Goal: Information Seeking & Learning: Learn about a topic

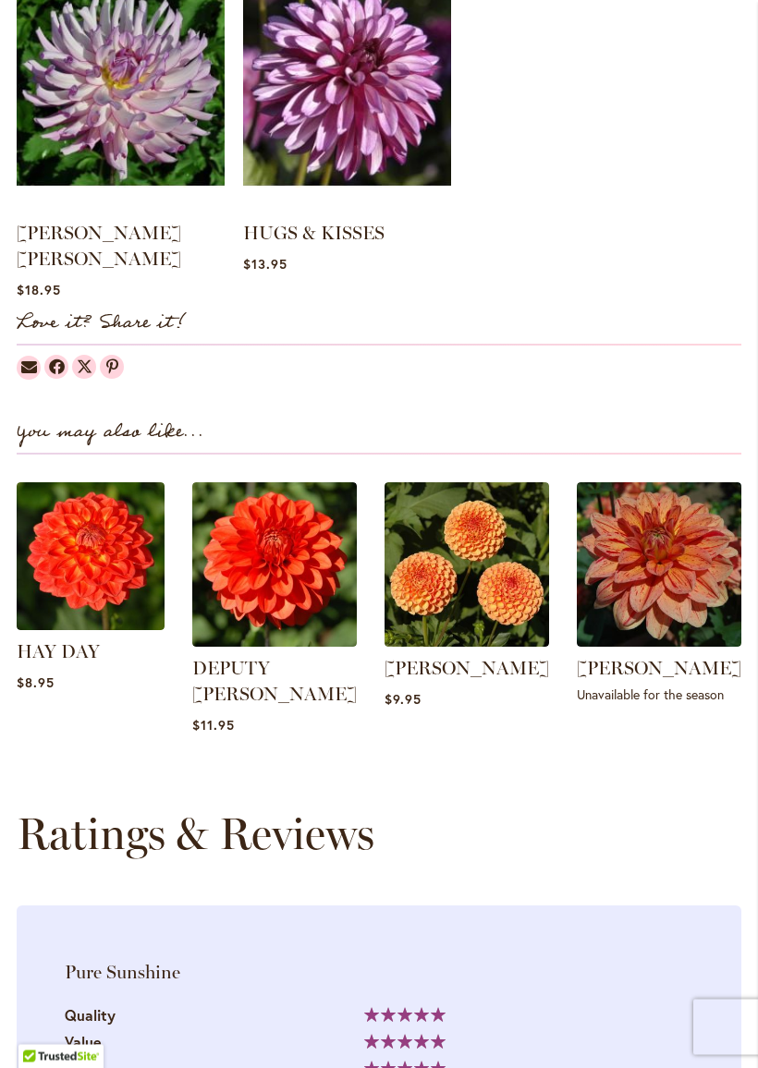
scroll to position [1780, 0]
click at [464, 657] on link "AMBER QUEEN" at bounding box center [466, 668] width 164 height 22
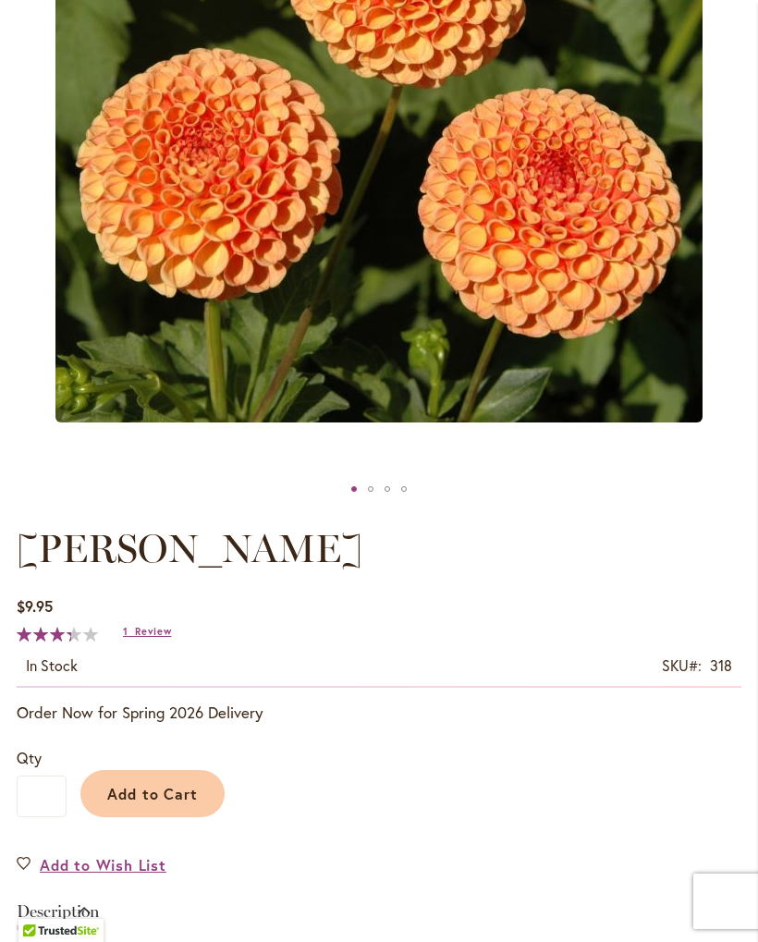
scroll to position [514, 0]
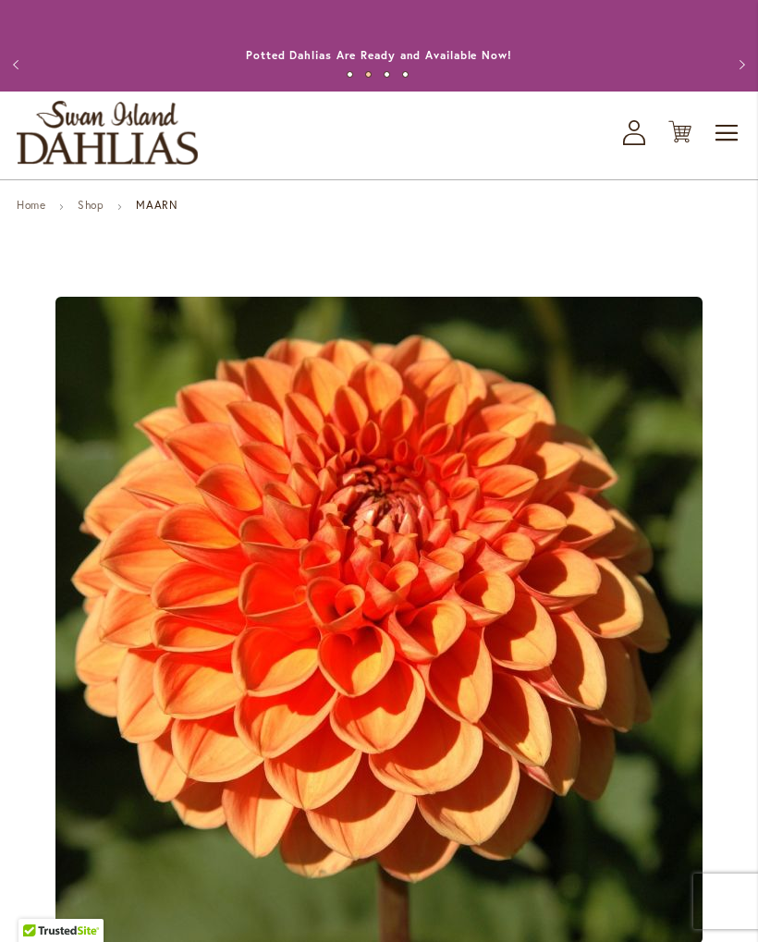
click at [118, 215] on li "Shop" at bounding box center [105, 207] width 55 height 17
click at [103, 212] on link "Shop" at bounding box center [91, 205] width 26 height 14
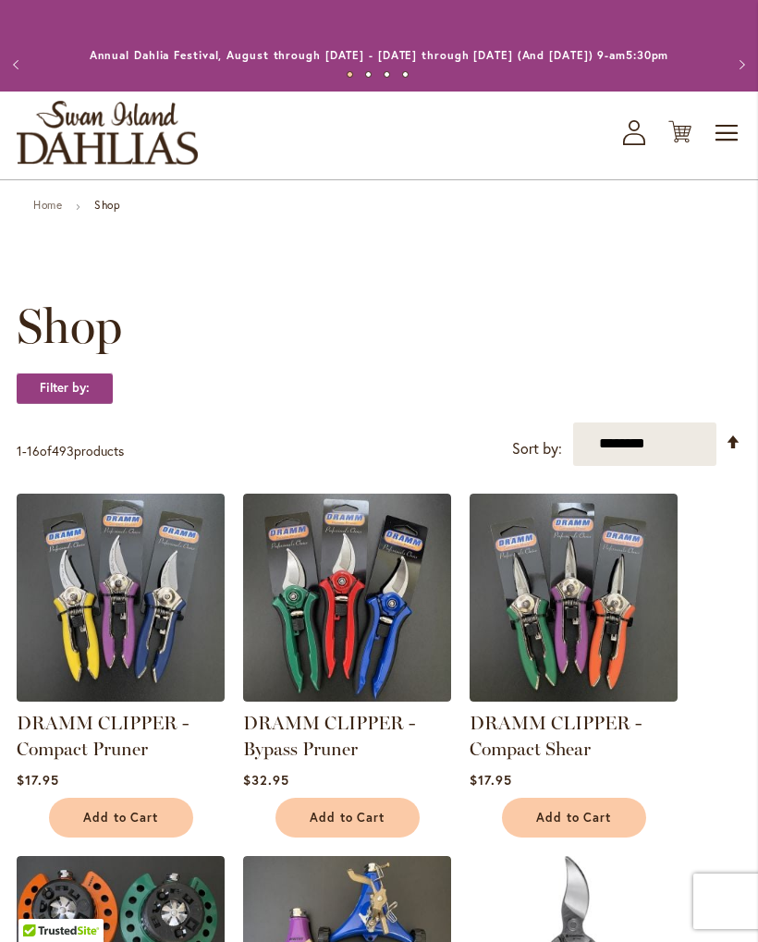
click at [47, 212] on link "Home" at bounding box center [47, 205] width 29 height 14
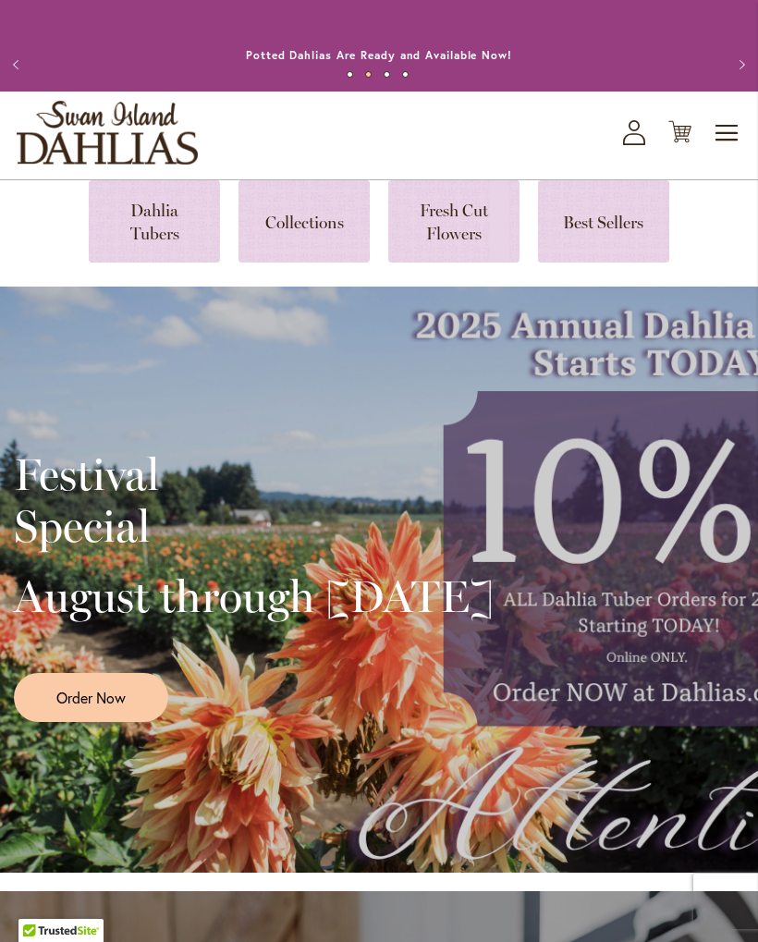
click at [159, 242] on link at bounding box center [154, 221] width 131 height 82
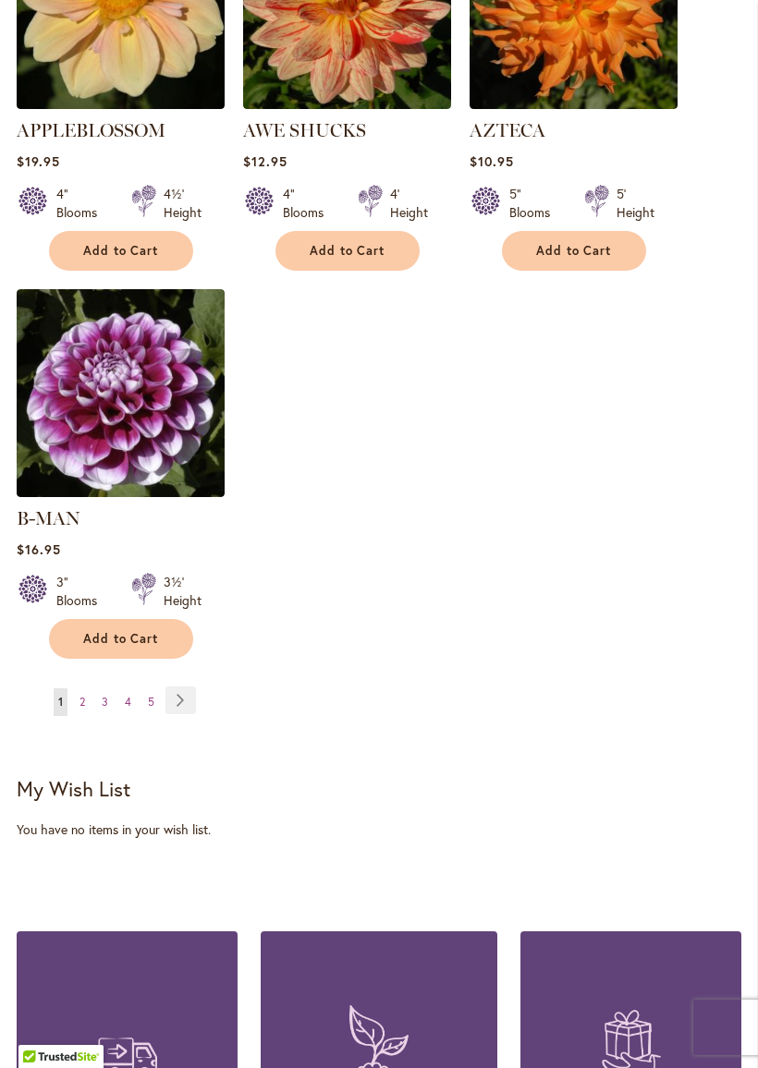
scroll to position [2439, 0]
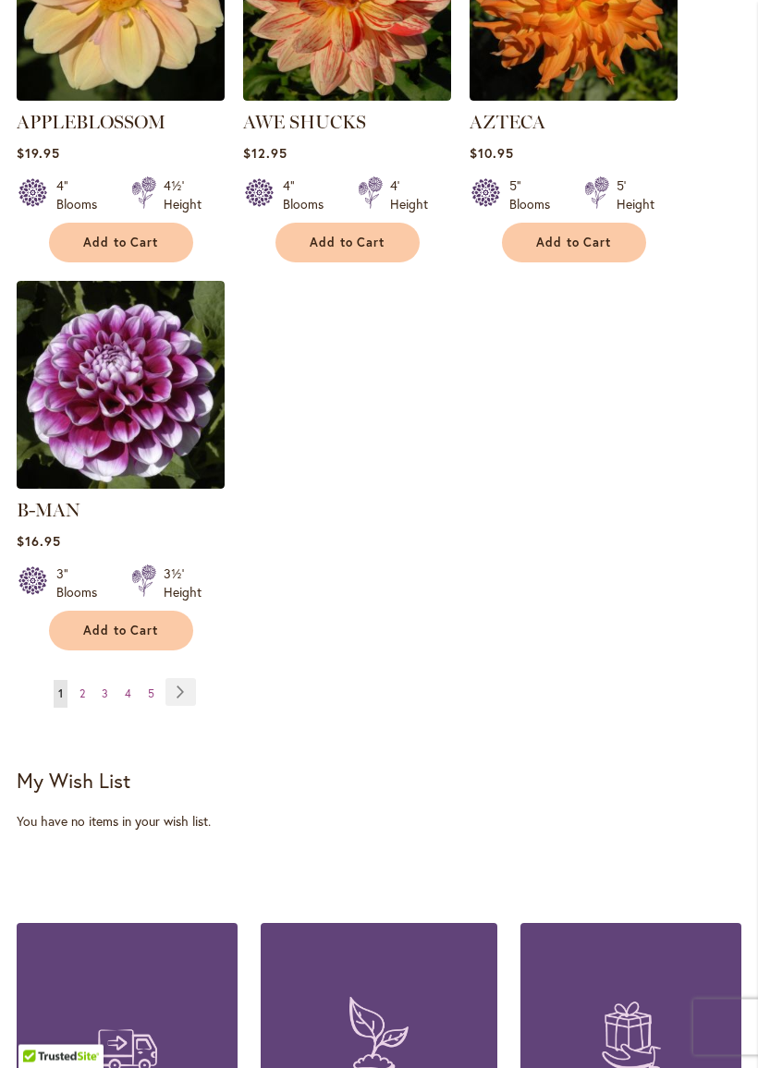
click at [186, 686] on link "Page Next" at bounding box center [180, 693] width 30 height 28
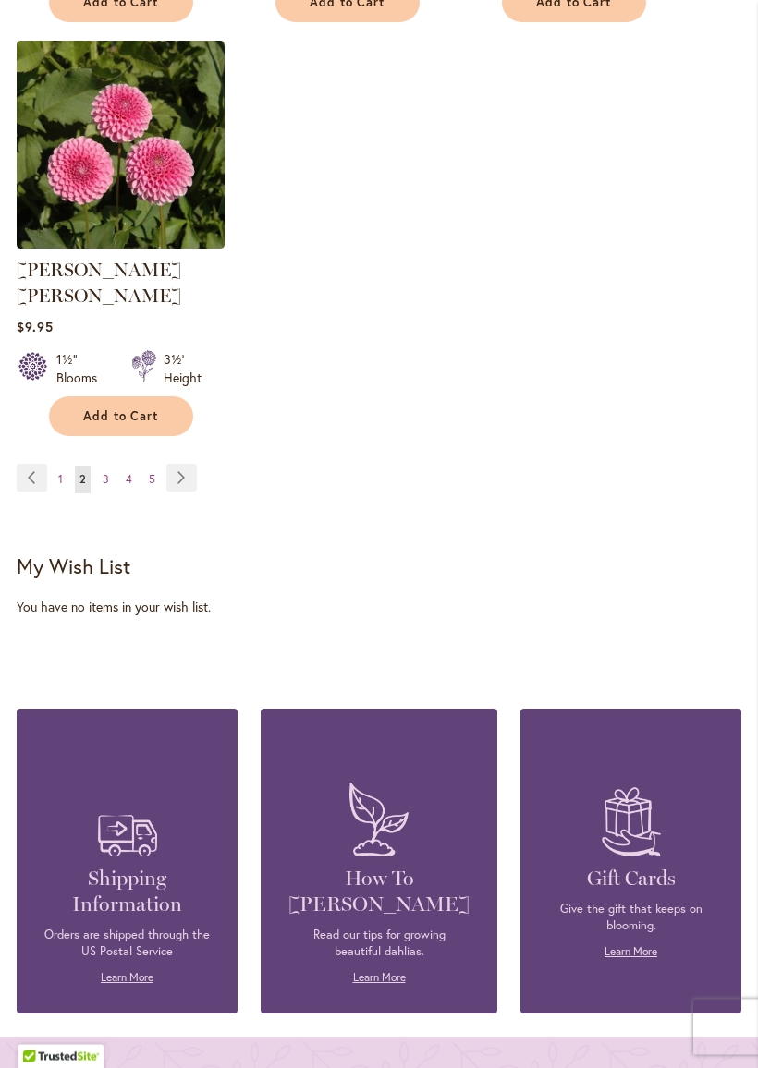
scroll to position [2679, 0]
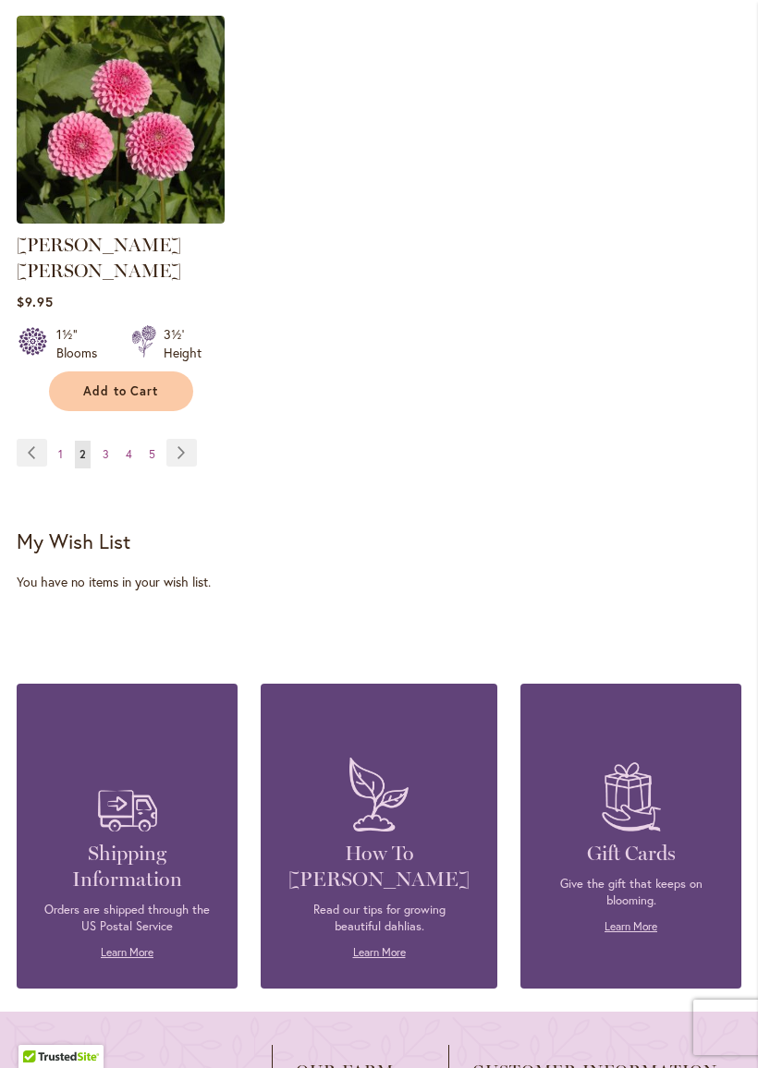
click at [181, 456] on link "Page Next" at bounding box center [181, 453] width 30 height 28
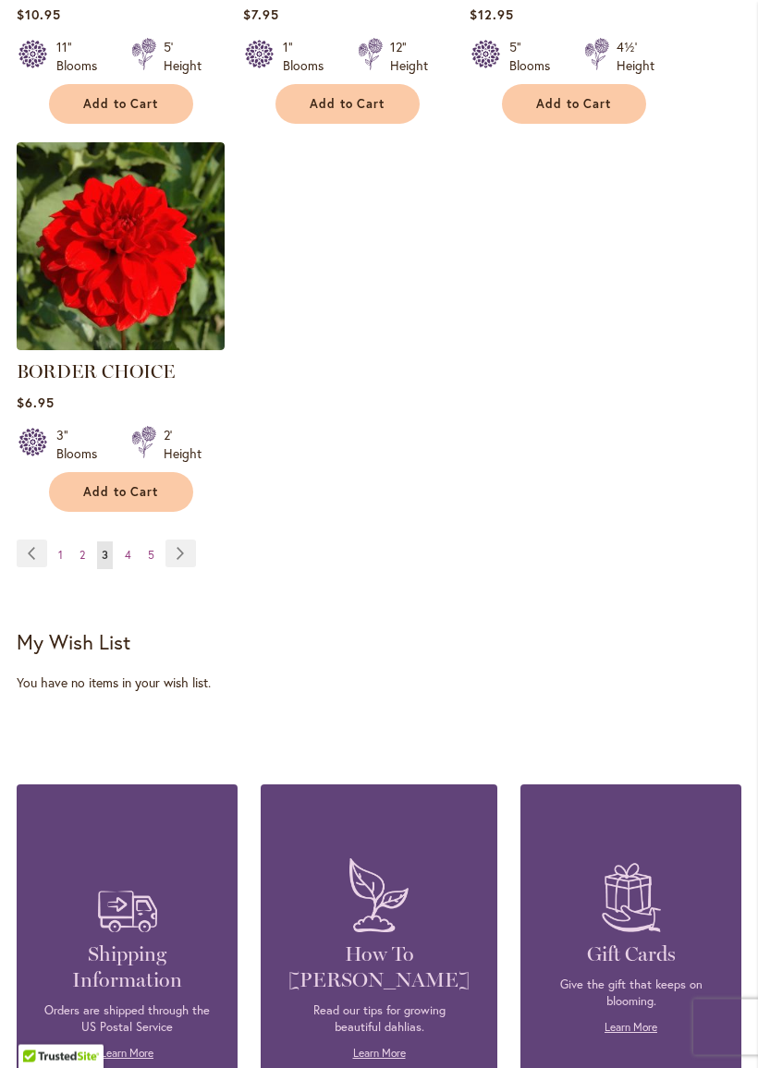
scroll to position [2558, 0]
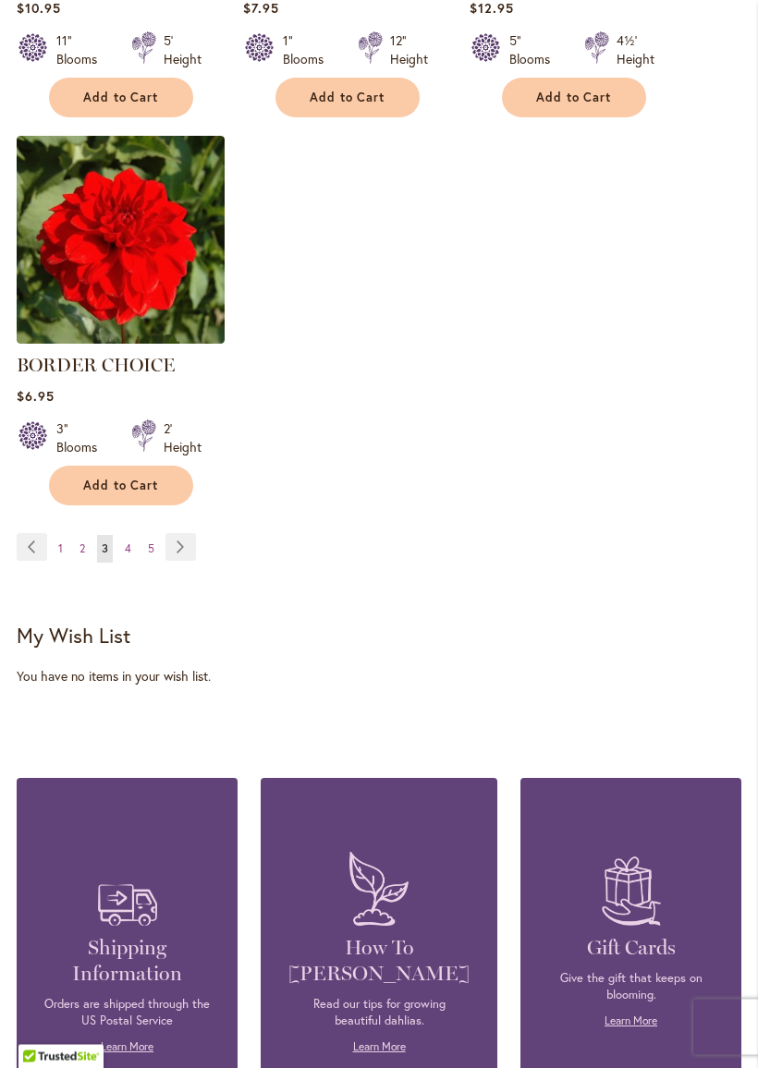
click at [200, 554] on ul "Page Previous Page 1 Page 2 You're currently reading page 3 Page 4 Page 5 Page …" at bounding box center [110, 549] width 187 height 30
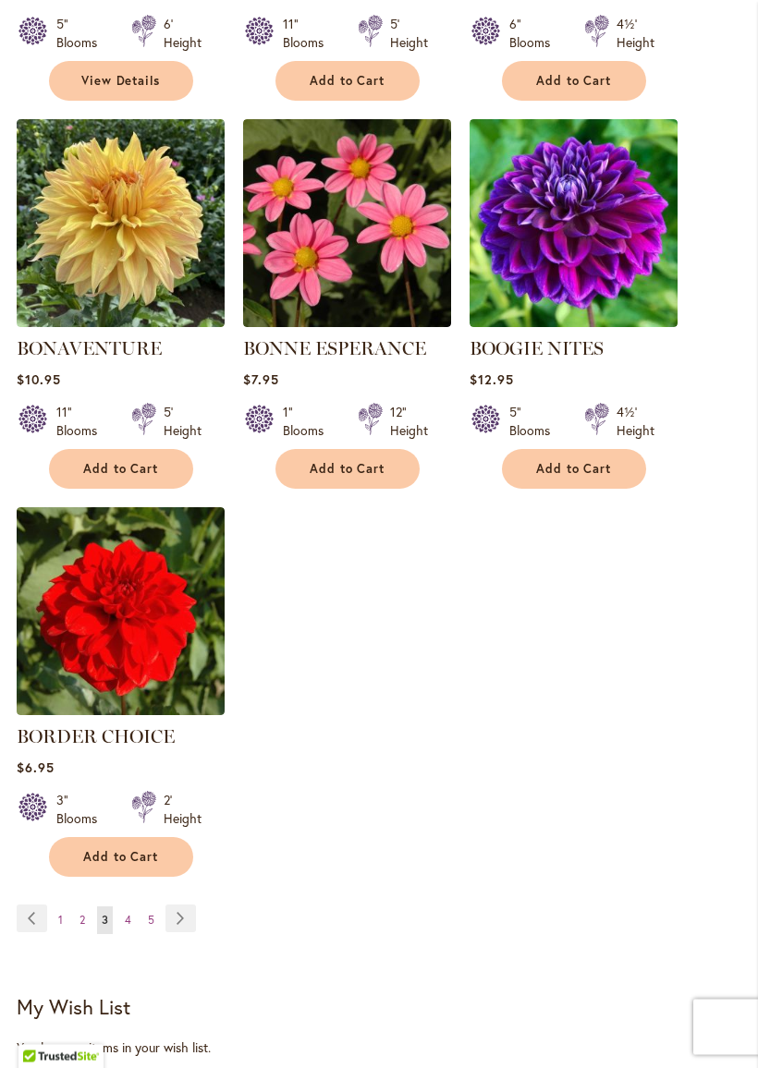
scroll to position [2193, 0]
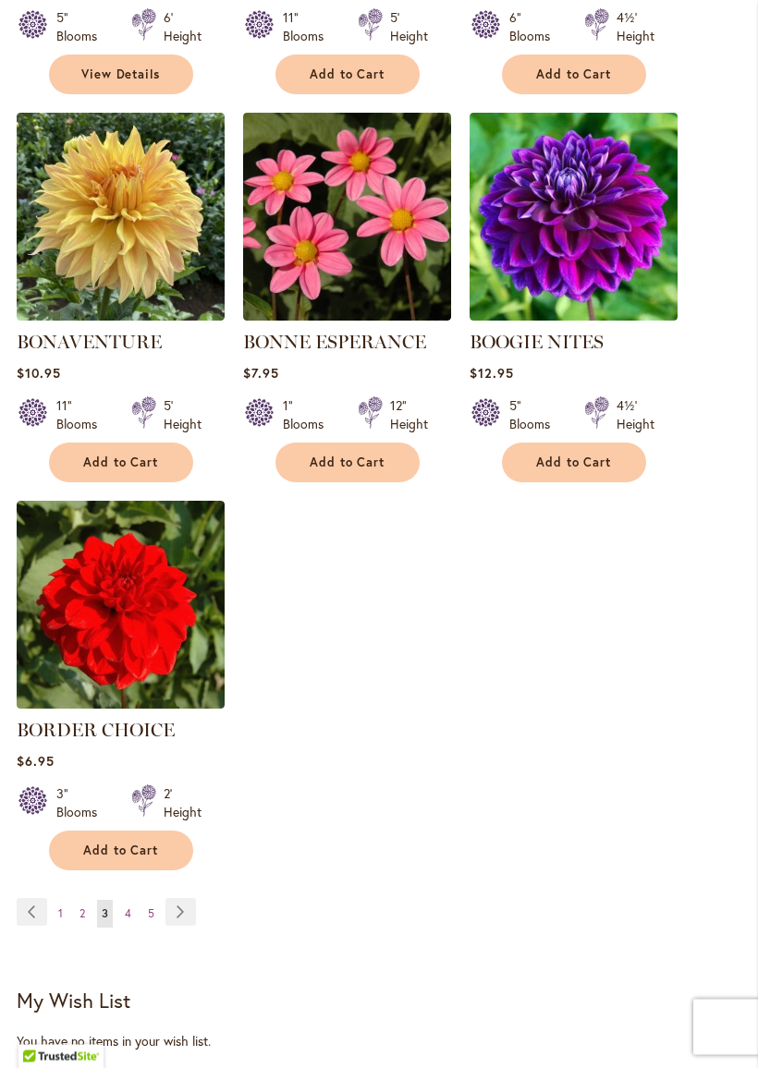
click at [189, 926] on link "Page Next" at bounding box center [180, 912] width 30 height 28
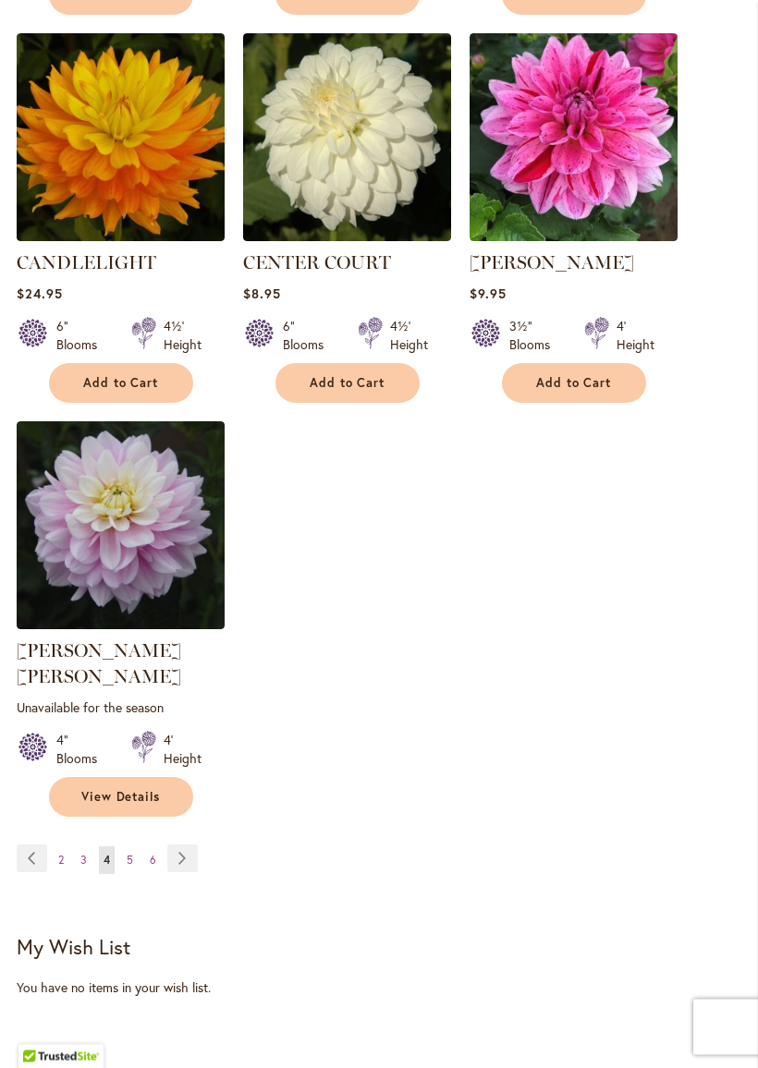
scroll to position [2302, 0]
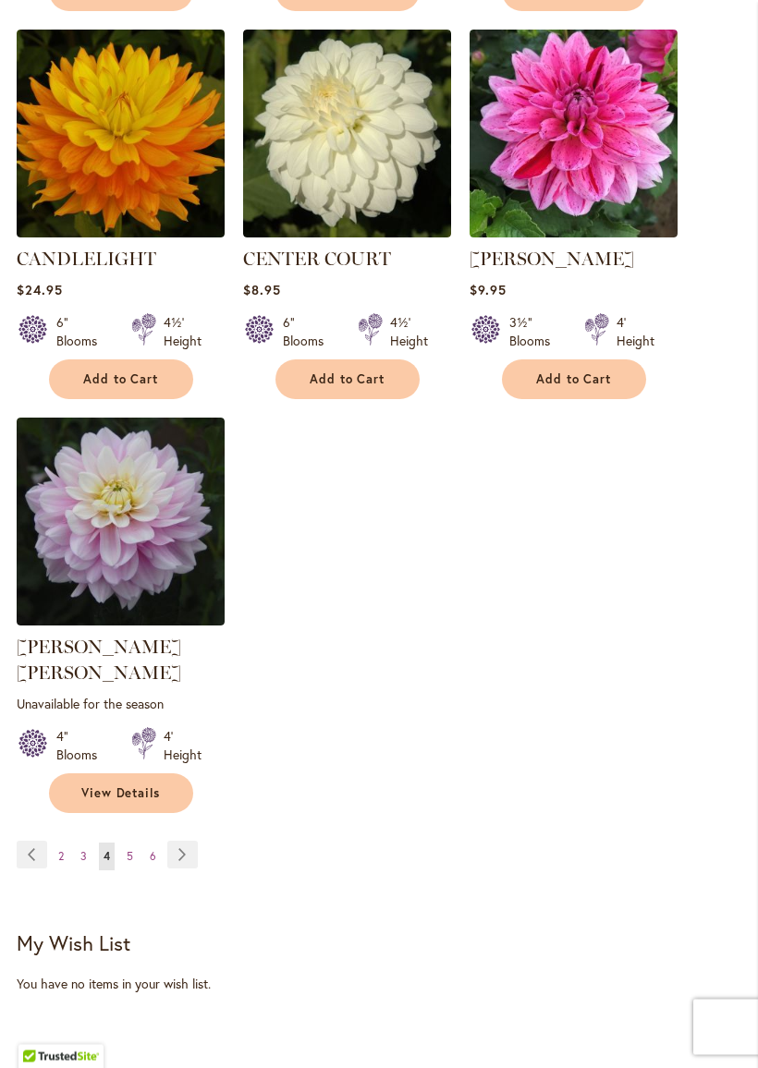
click at [132, 851] on span "5" at bounding box center [130, 857] width 6 height 14
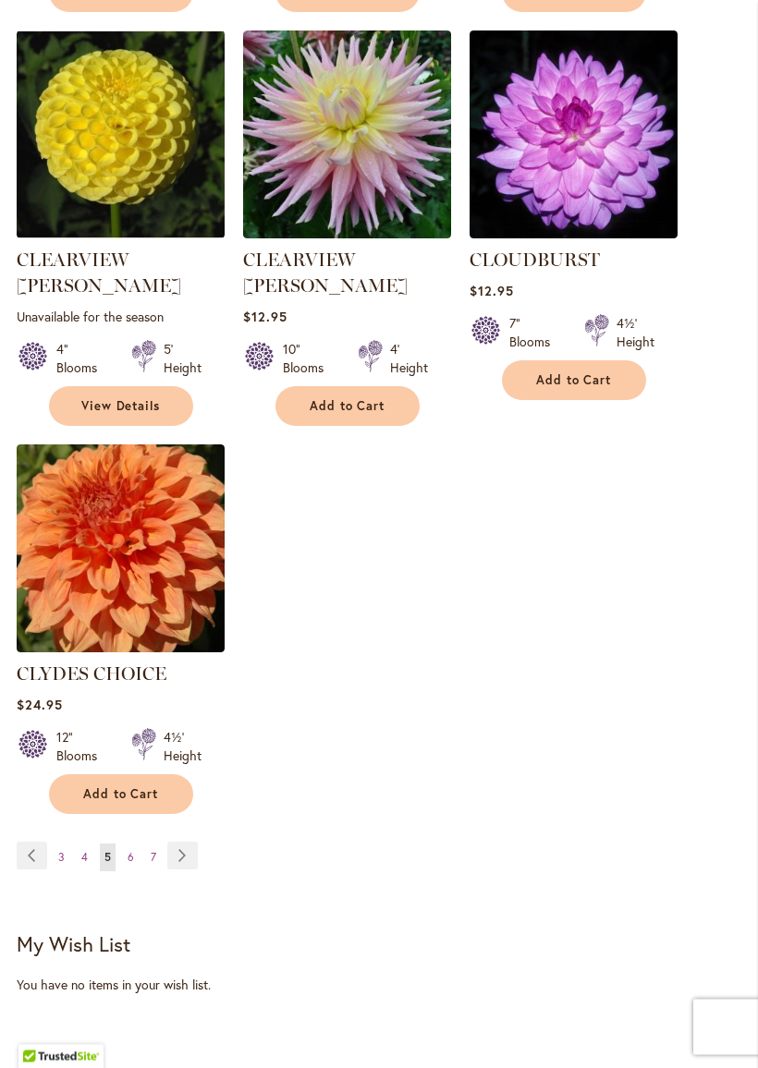
scroll to position [2317, 0]
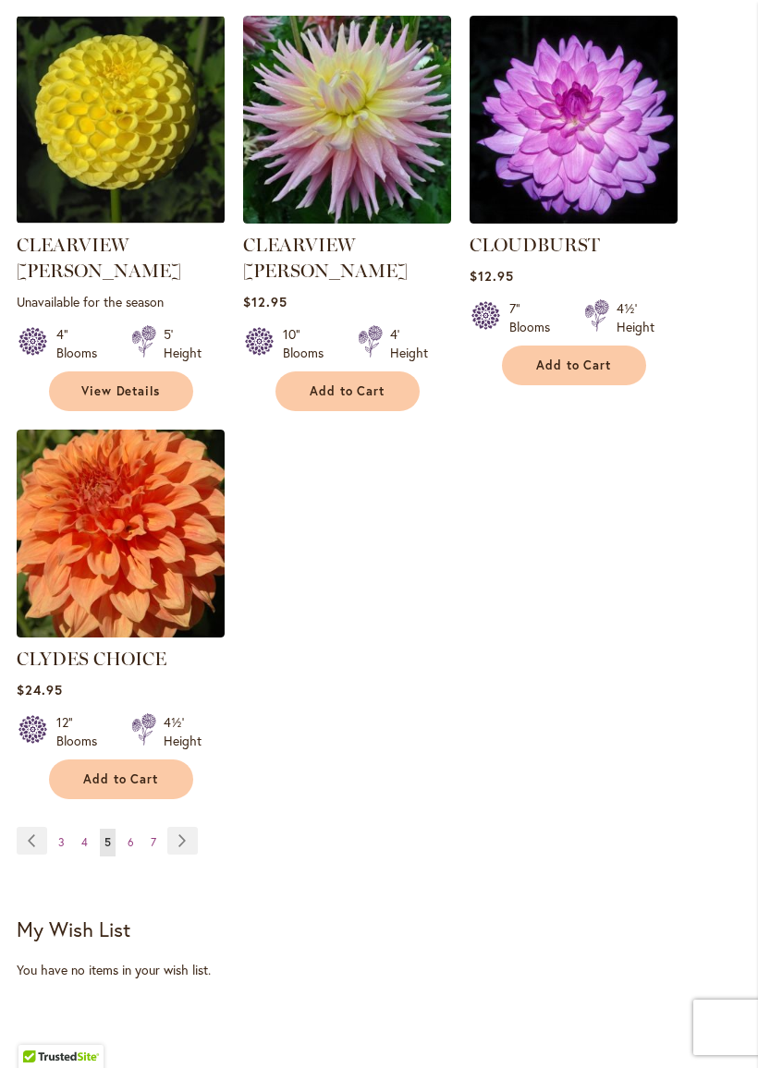
click at [128, 835] on span "6" at bounding box center [131, 842] width 6 height 14
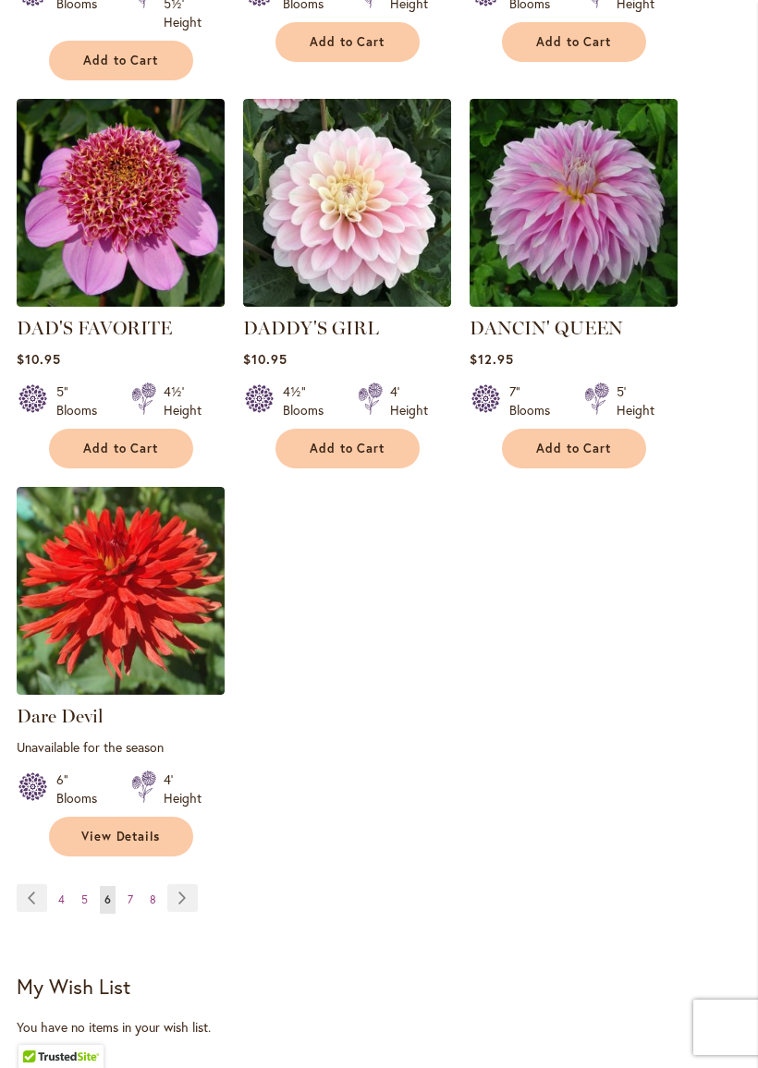
scroll to position [2290, 0]
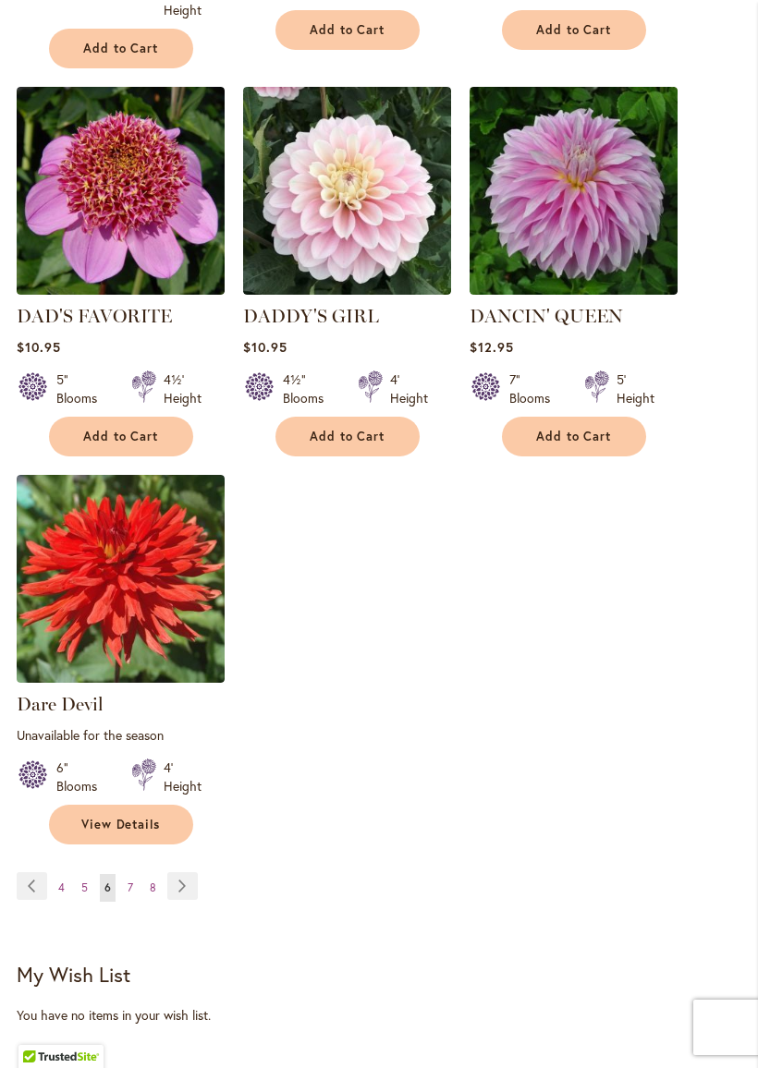
click at [124, 887] on link "Page 7" at bounding box center [130, 888] width 15 height 28
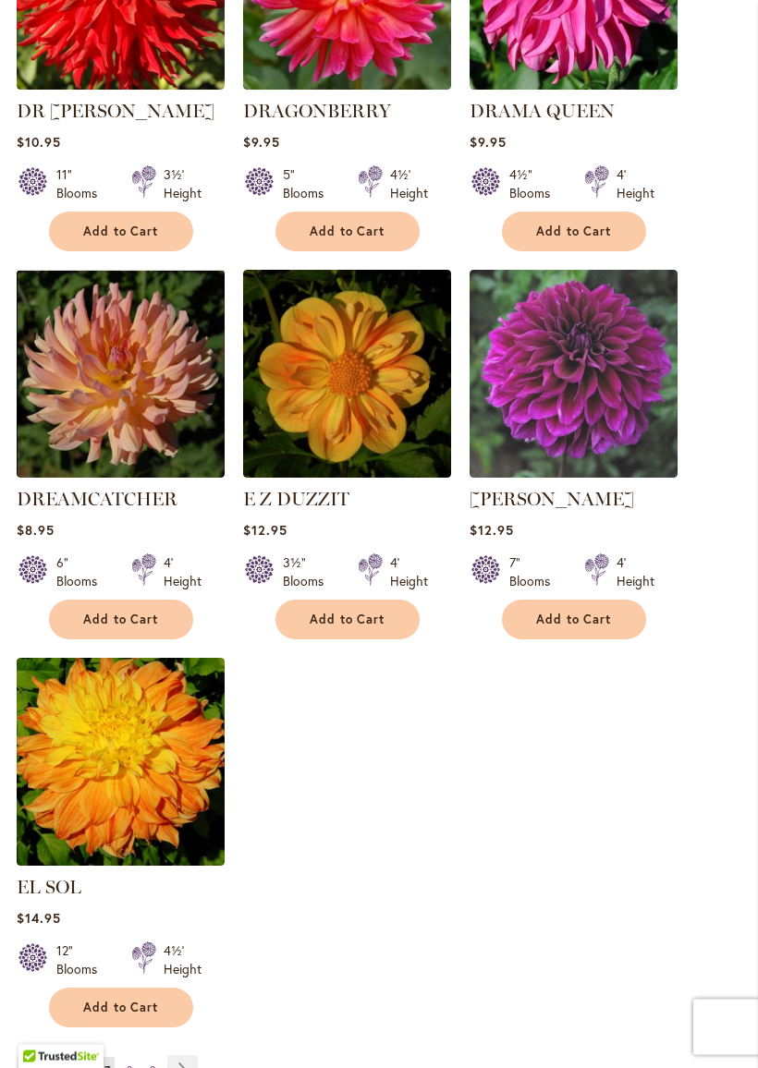
scroll to position [2063, 0]
click at [339, 488] on link "E Z DUZZIT" at bounding box center [296, 499] width 106 height 22
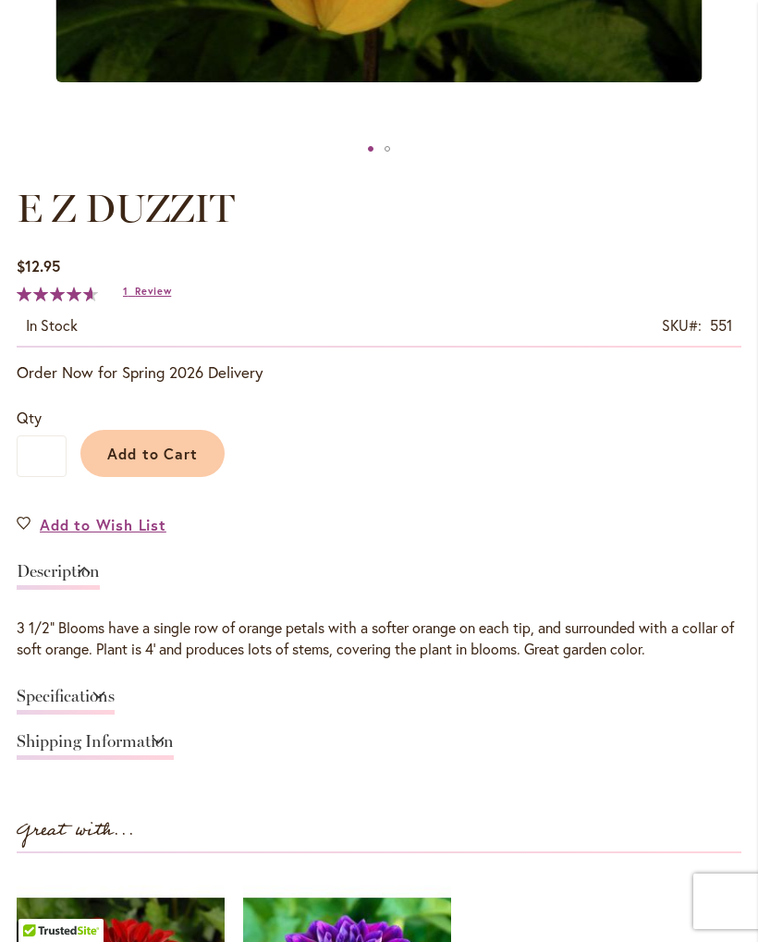
scroll to position [822, 0]
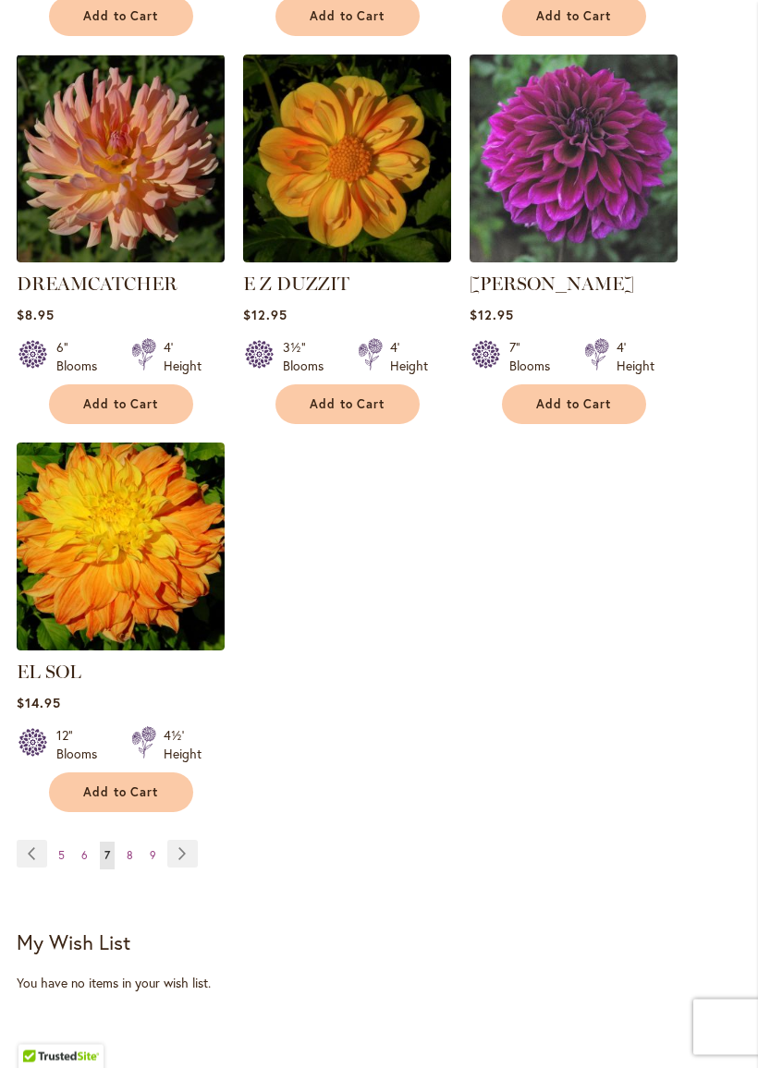
scroll to position [2280, 0]
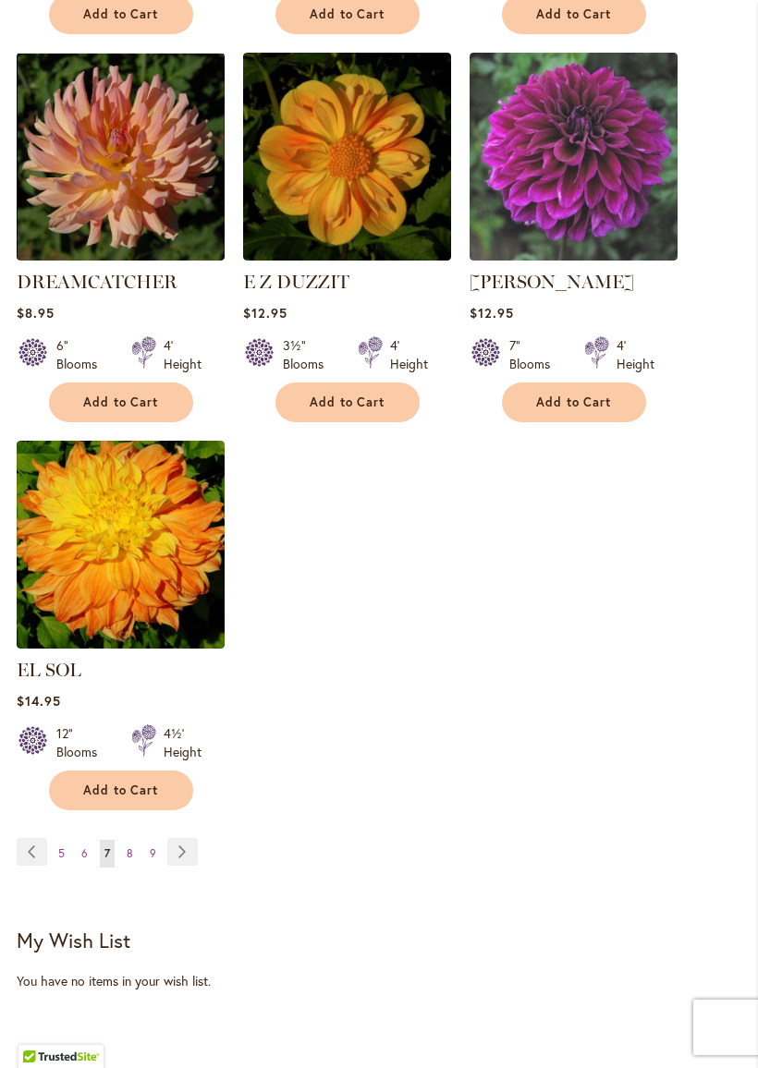
click at [134, 852] on link "Page 8" at bounding box center [130, 854] width 16 height 28
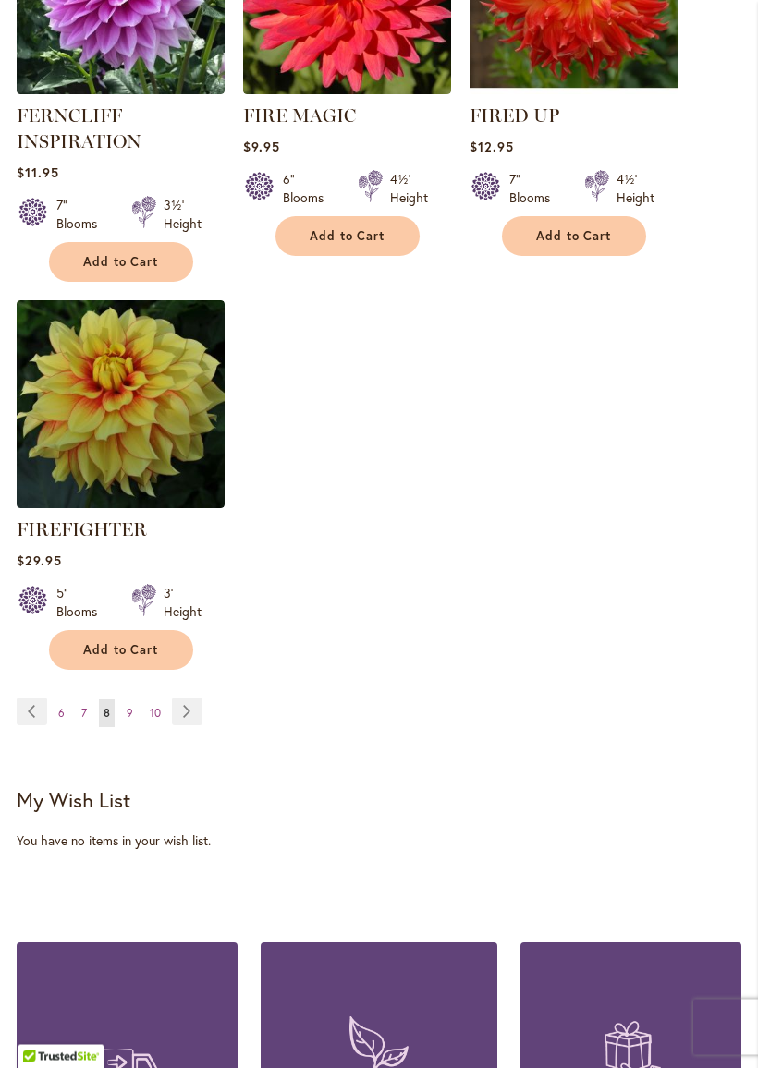
scroll to position [2484, 0]
click at [131, 720] on span "9" at bounding box center [130, 713] width 6 height 14
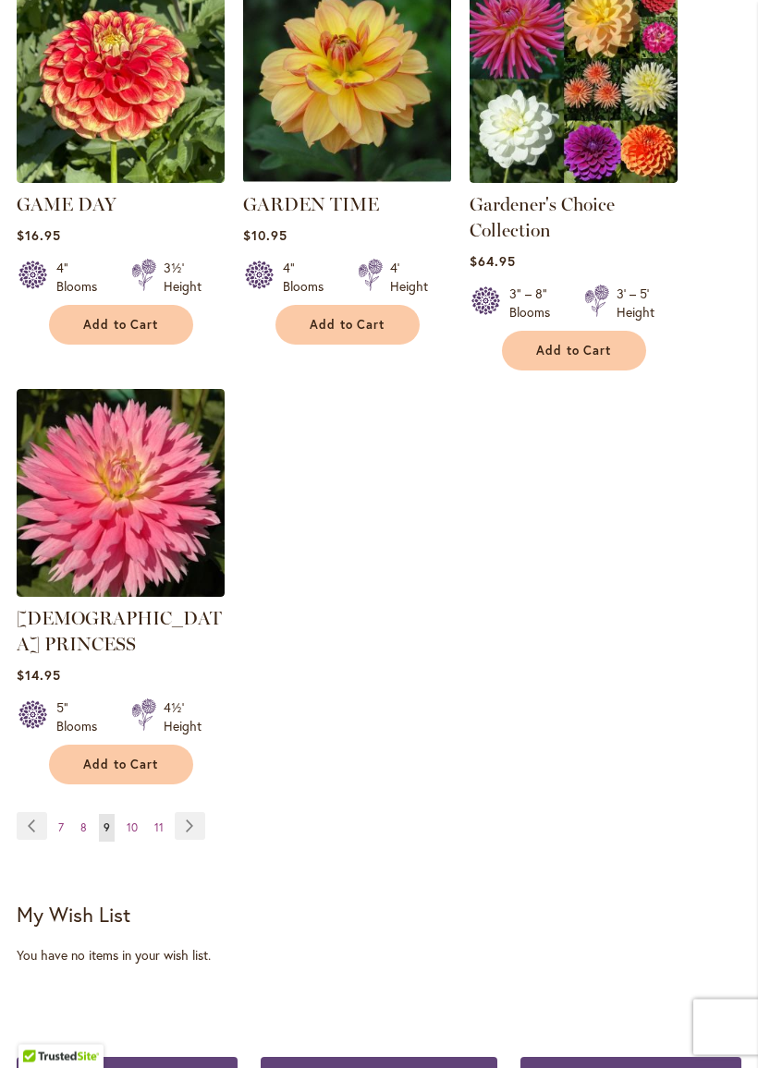
scroll to position [2410, 0]
click at [128, 820] on span "10" at bounding box center [132, 827] width 11 height 14
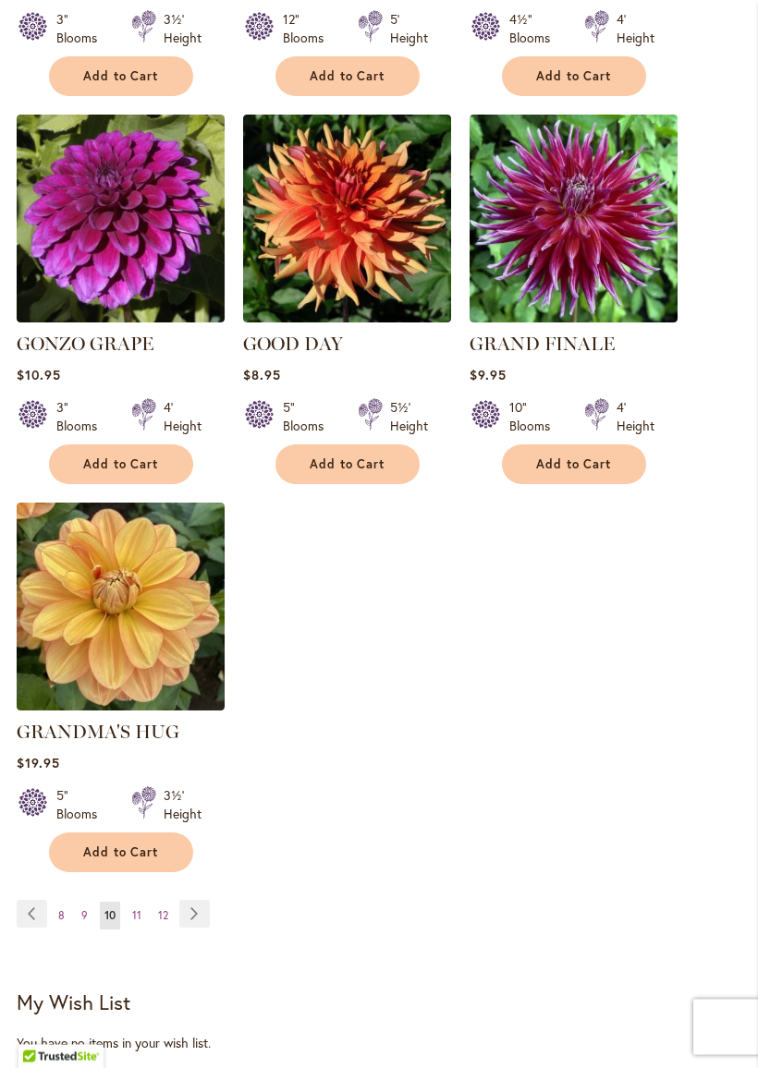
scroll to position [2219, 0]
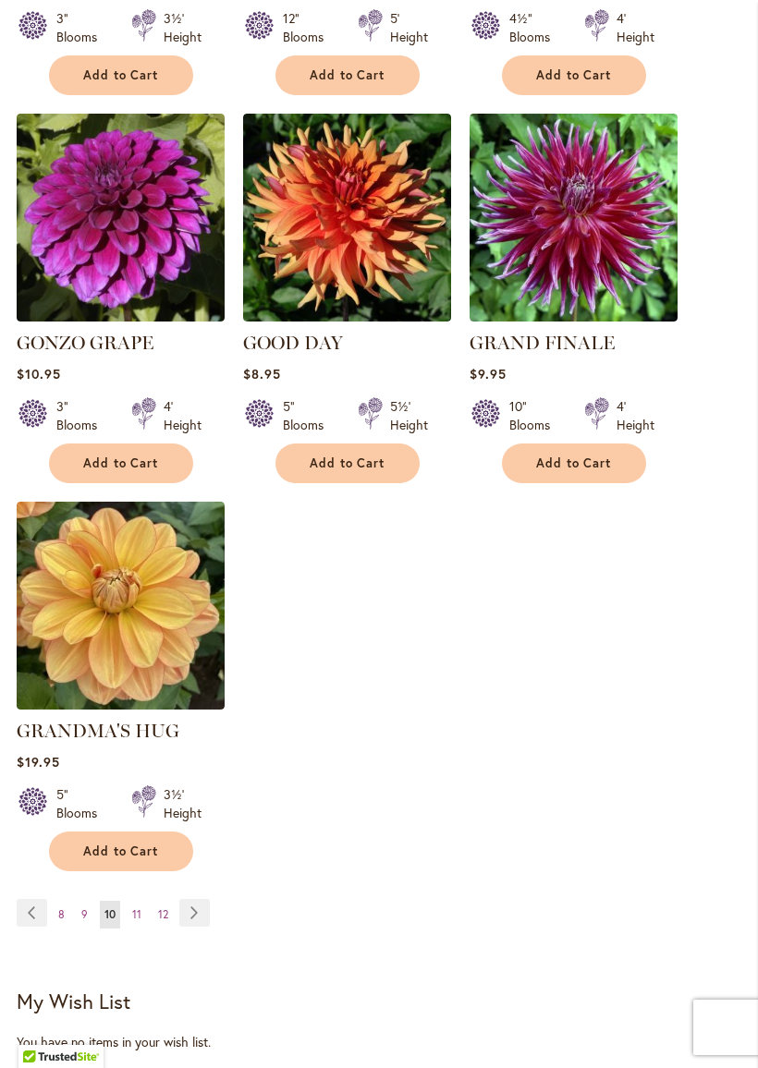
click at [135, 907] on span "11" at bounding box center [136, 914] width 9 height 14
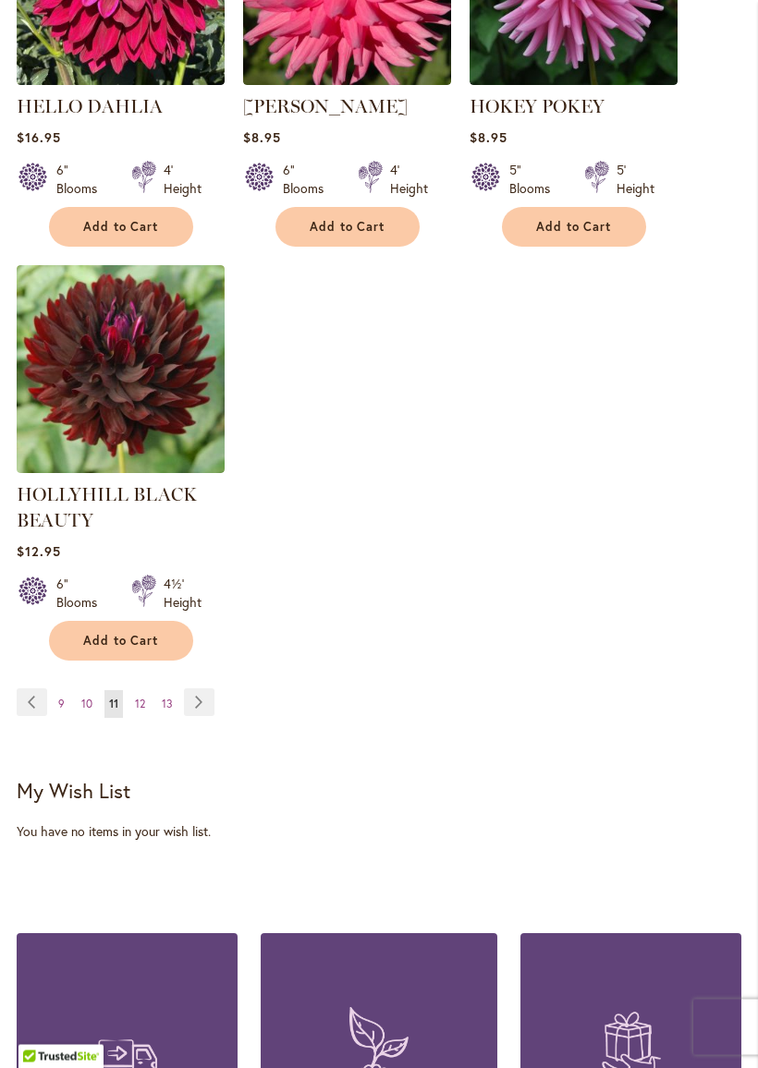
scroll to position [2500, 0]
click at [140, 711] on span "12" at bounding box center [140, 704] width 10 height 14
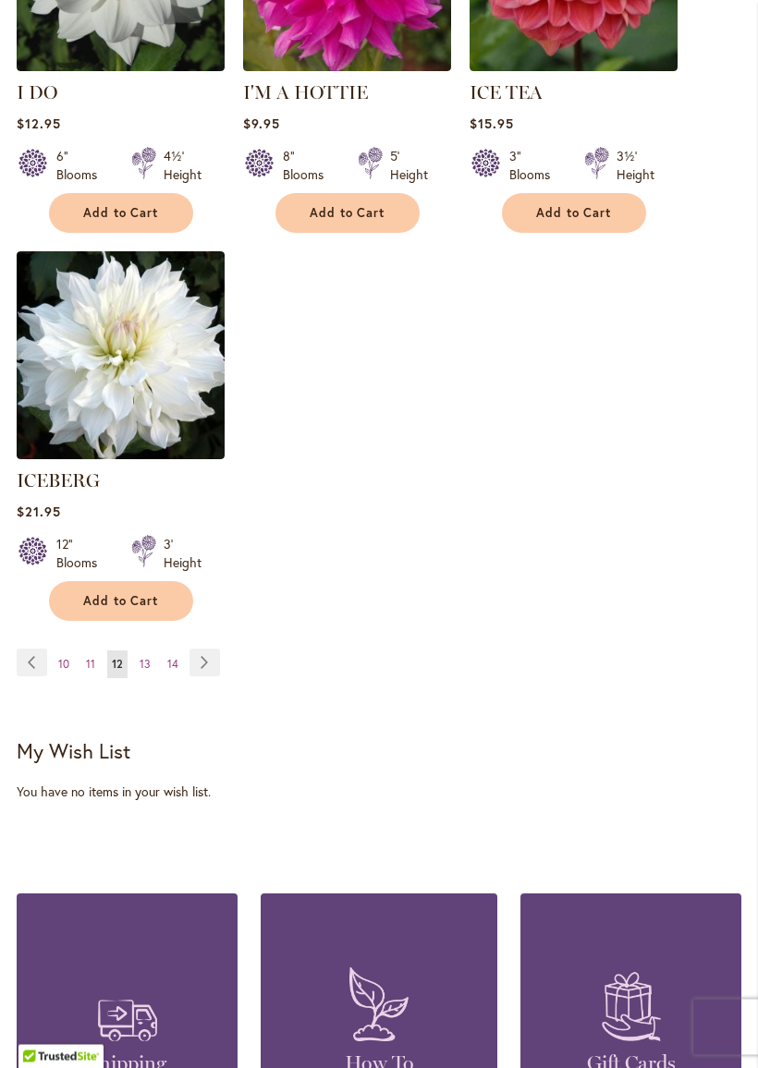
scroll to position [2471, 0]
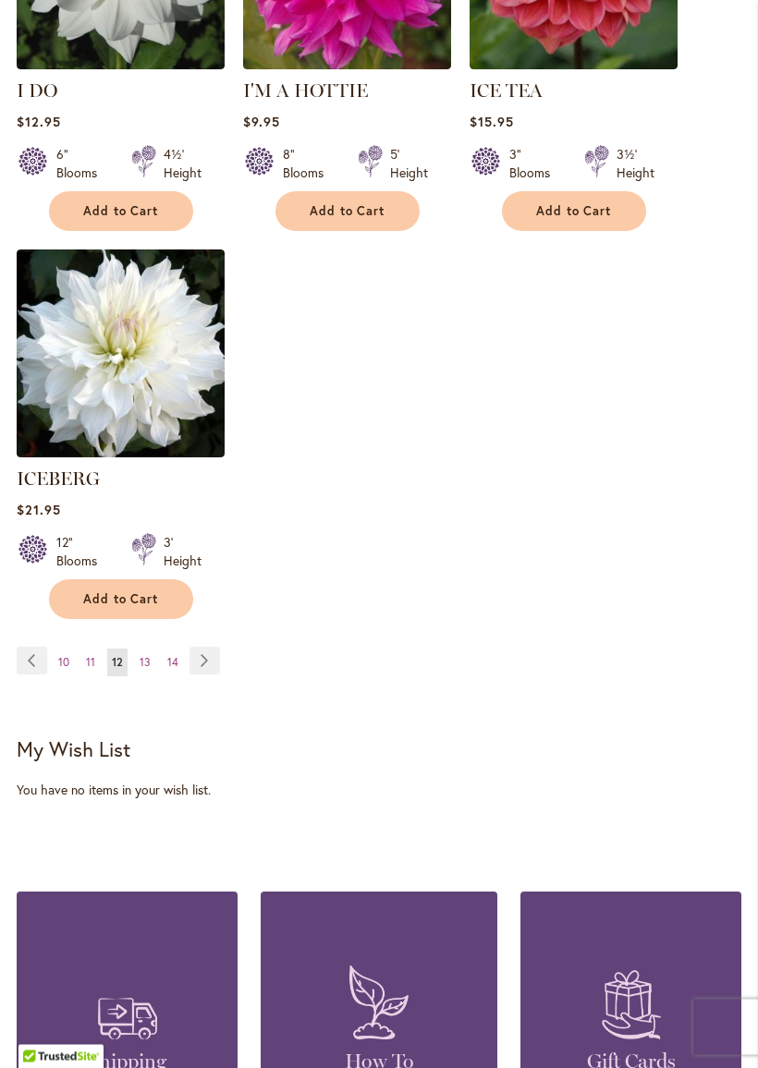
click at [152, 658] on link "Page 13" at bounding box center [145, 664] width 20 height 28
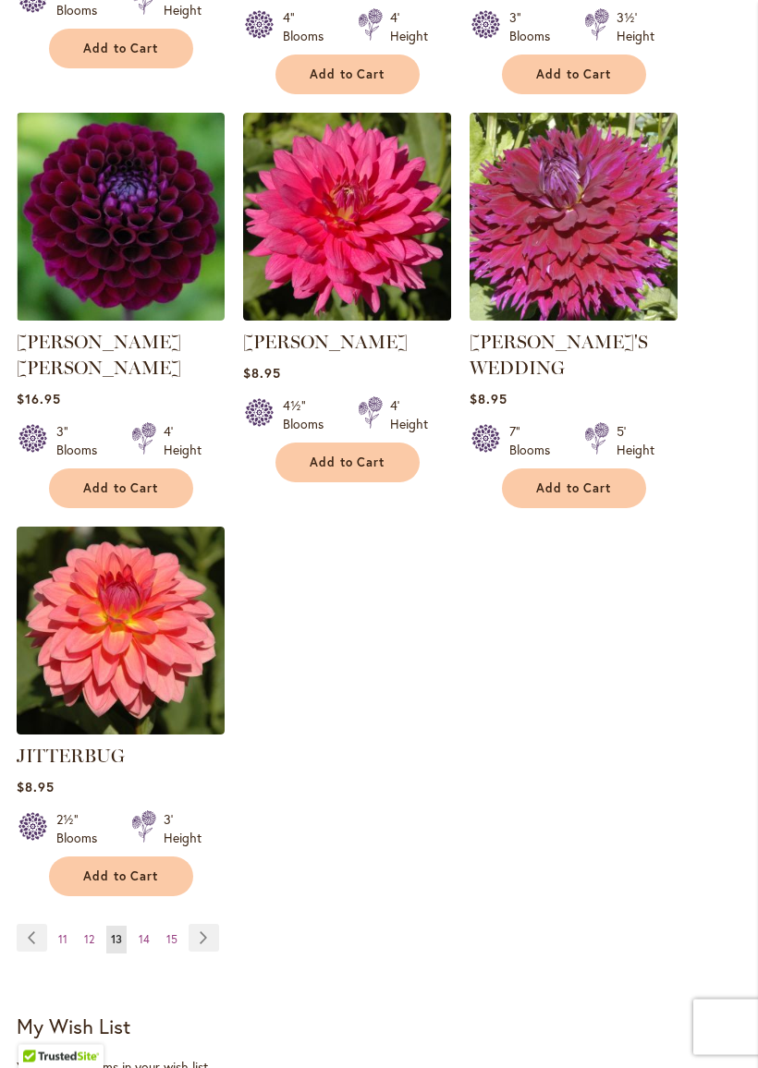
scroll to position [2239, 0]
click at [147, 932] on span "14" at bounding box center [144, 939] width 11 height 14
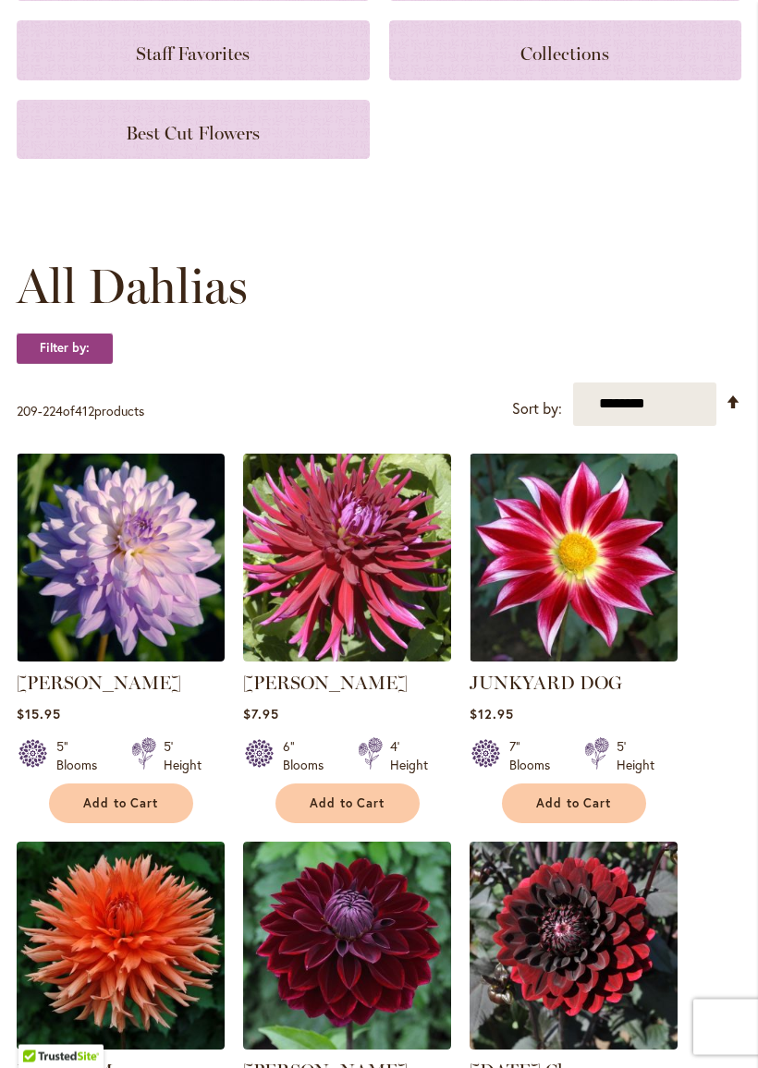
scroll to position [302, 0]
